Goal: Task Accomplishment & Management: Use online tool/utility

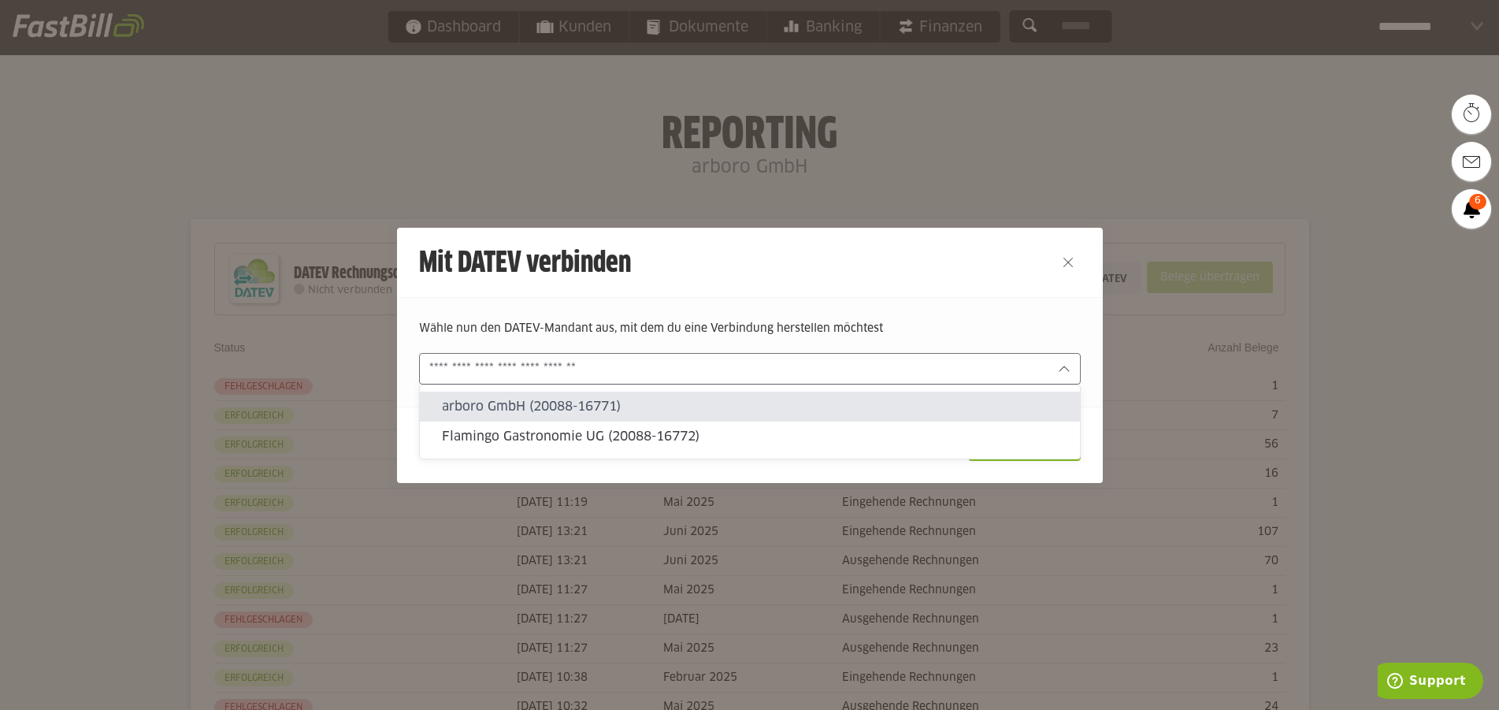
click at [751, 410] on slot "arboro GmbH (20088-16771)" at bounding box center [754, 406] width 625 height 17
type input "**********"
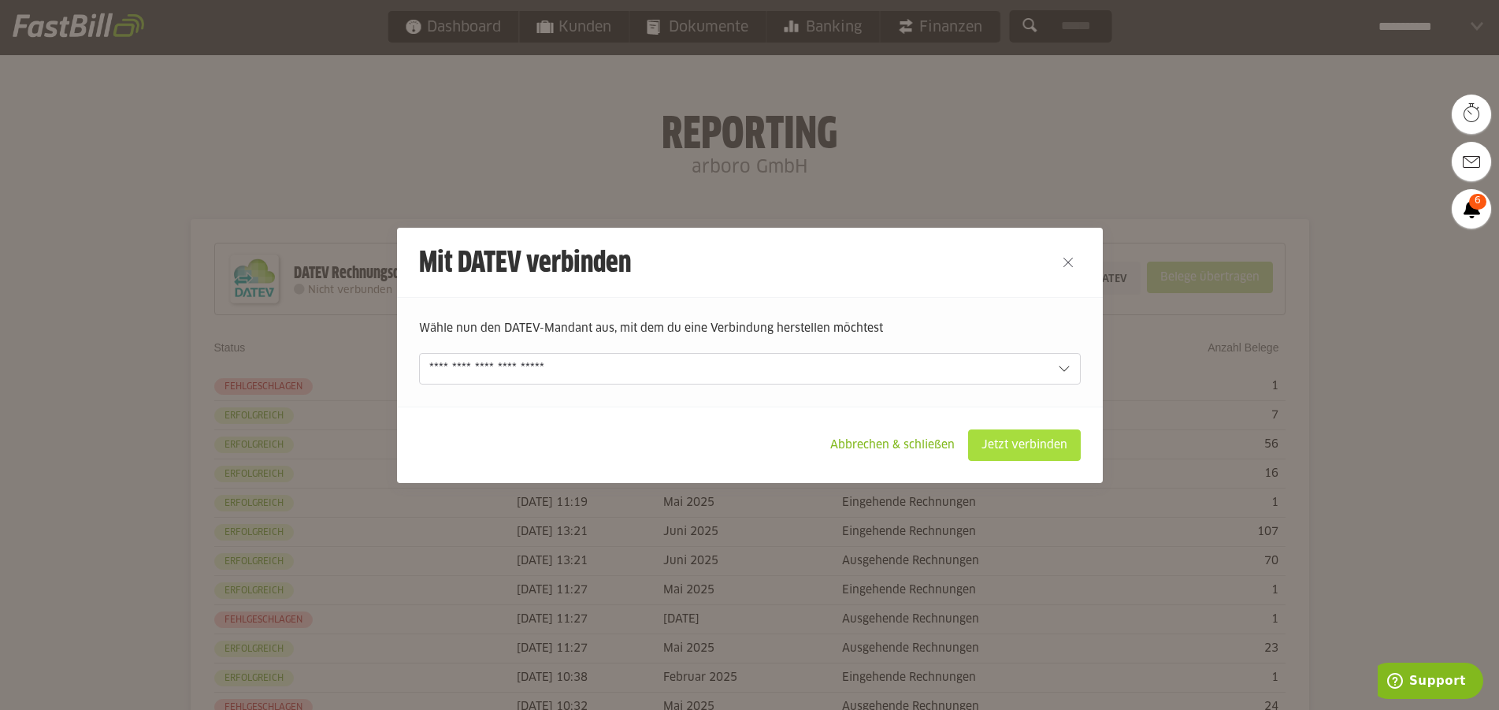
click at [1020, 437] on slot "Jetzt verbinden" at bounding box center [1024, 445] width 111 height 30
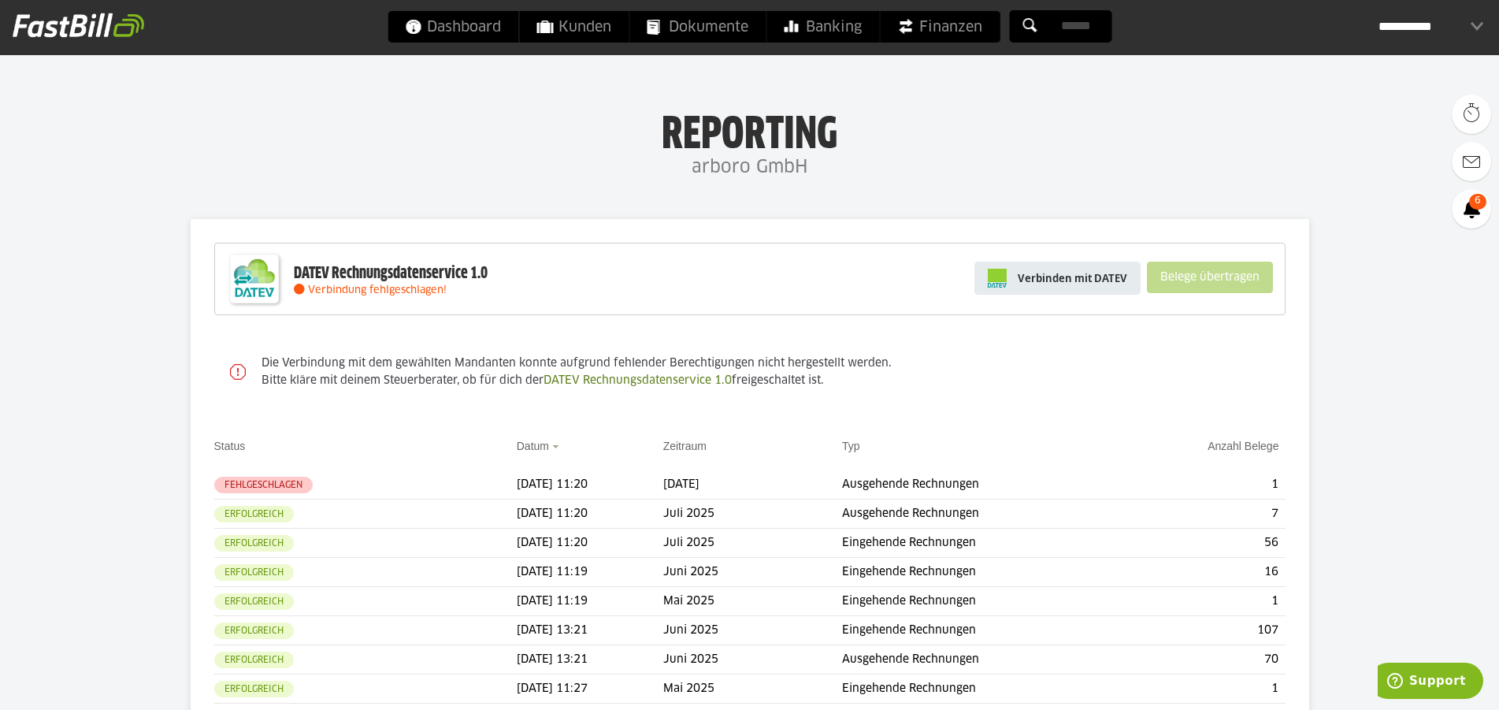
click at [1046, 266] on link "Verbinden mit DATEV" at bounding box center [1057, 278] width 166 height 33
click at [1053, 277] on span "Verbinden mit DATEV" at bounding box center [1072, 278] width 109 height 16
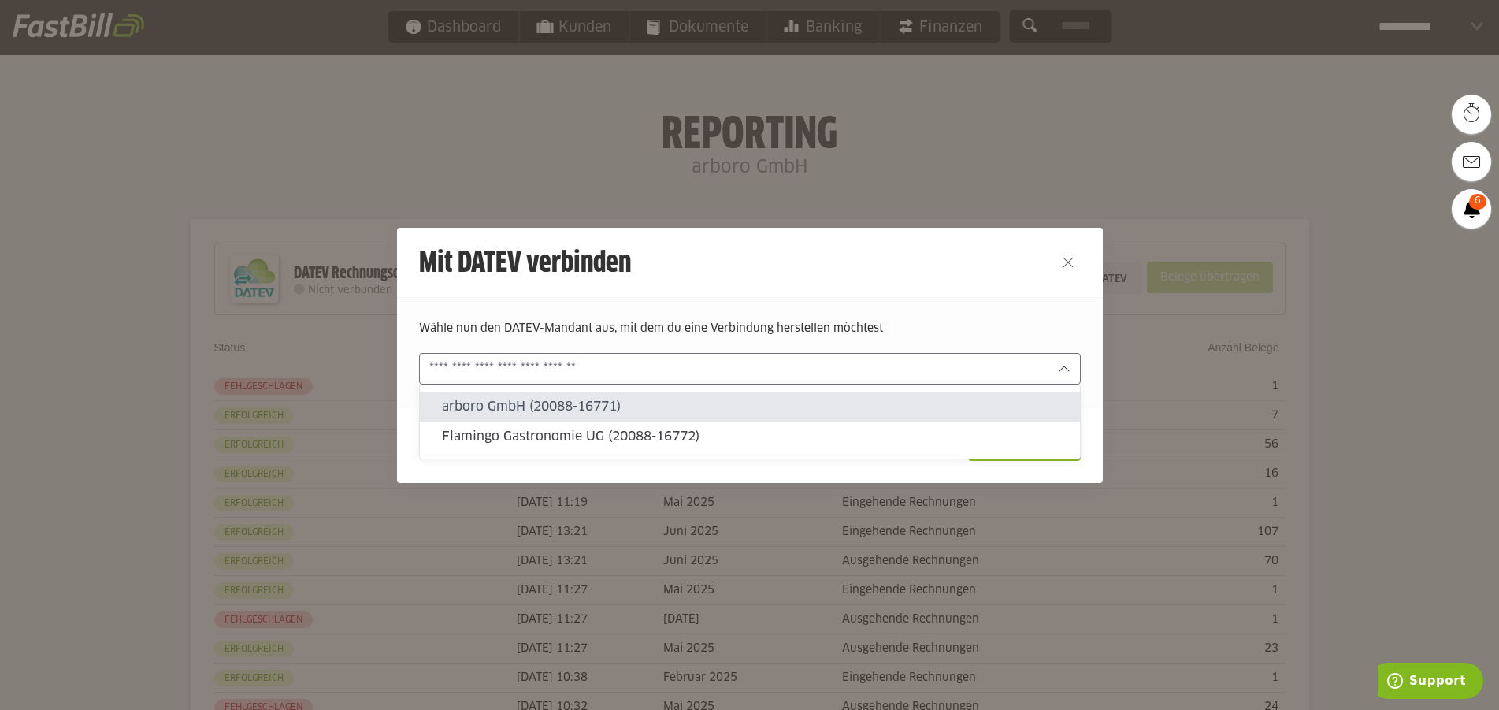
click at [745, 400] on slot "arboro GmbH (20088-16771)" at bounding box center [754, 406] width 625 height 17
type input "**********"
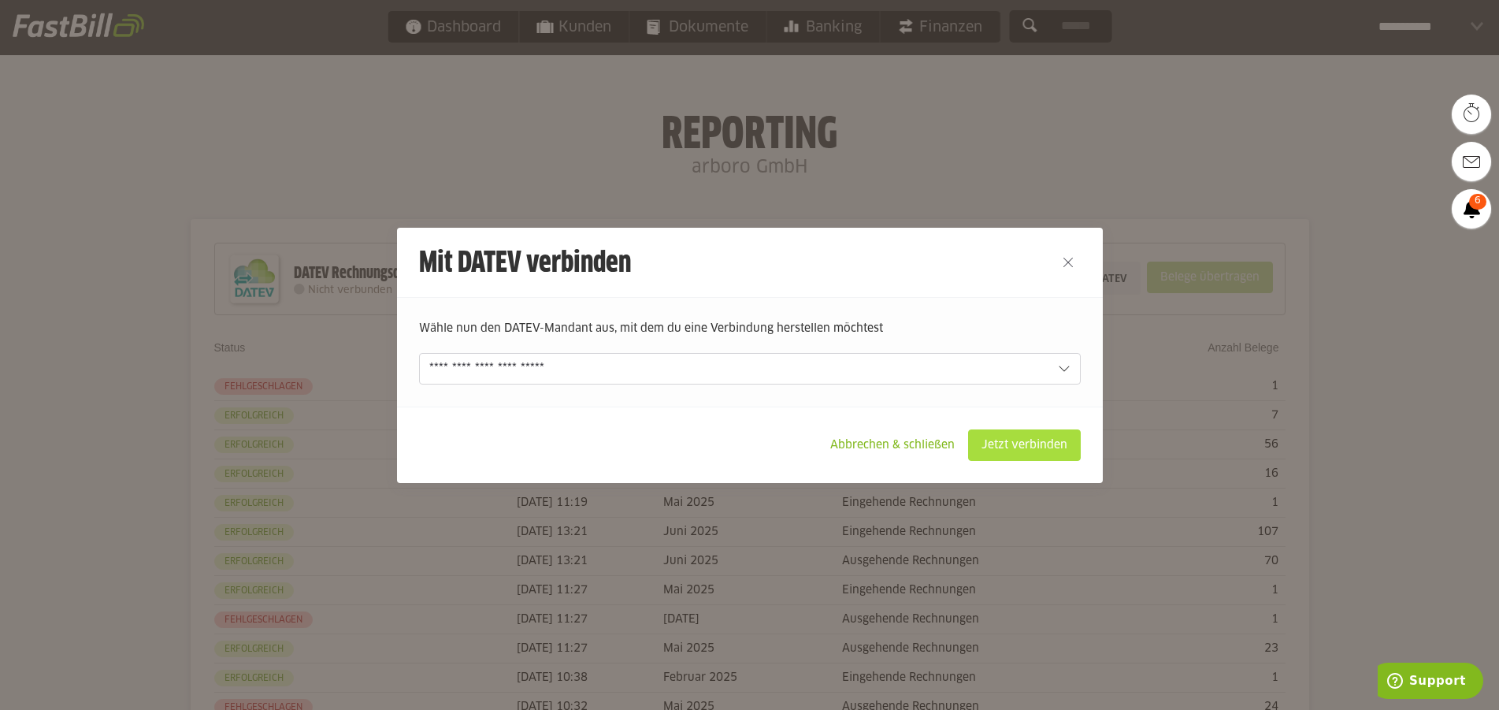
click at [1037, 441] on slot "Jetzt verbinden" at bounding box center [1024, 445] width 111 height 30
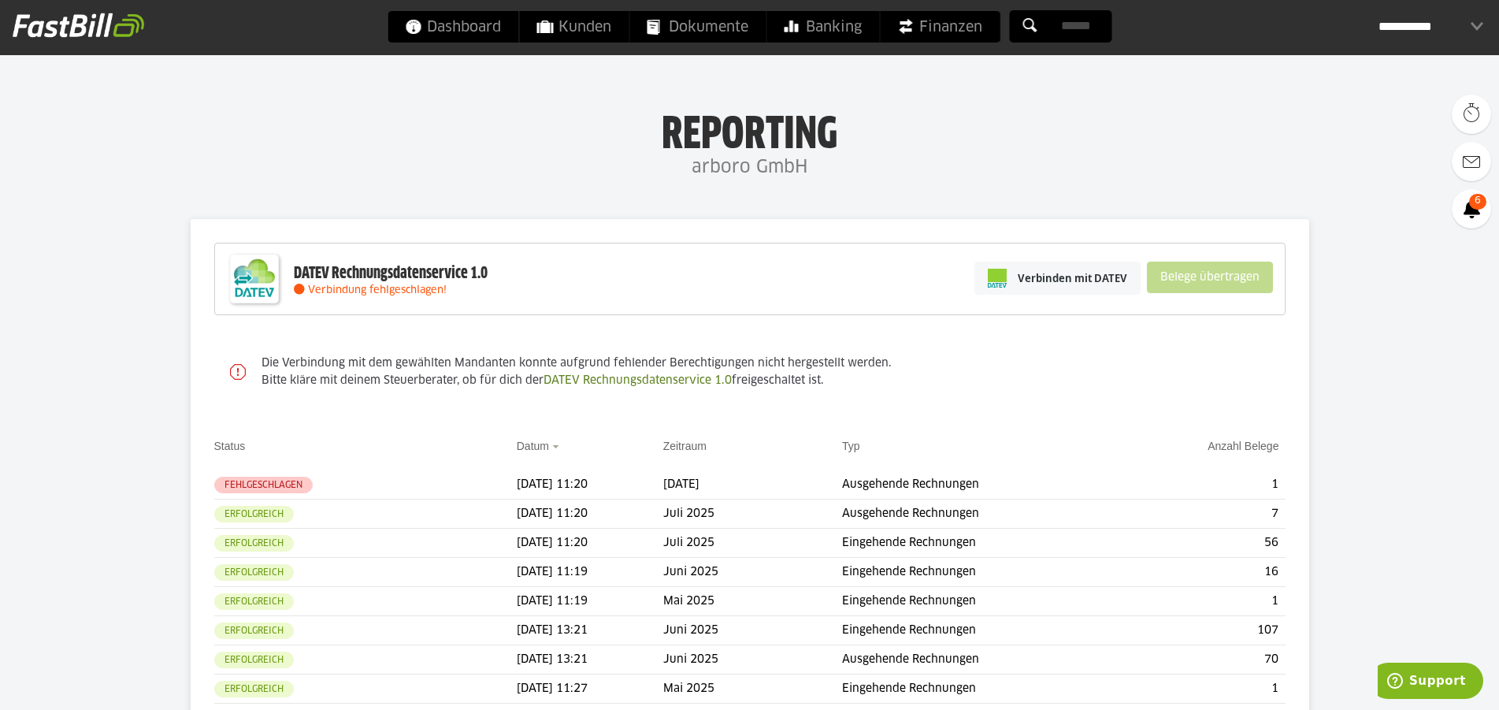
click at [410, 289] on span "Verbindung fehlgeschlagen!" at bounding box center [377, 290] width 139 height 10
click at [240, 372] on icon at bounding box center [238, 372] width 16 height 16
click at [380, 169] on h4 "arboro GmbH" at bounding box center [749, 168] width 1499 height 32
